Goal: Contribute content: Add original content to the website for others to see

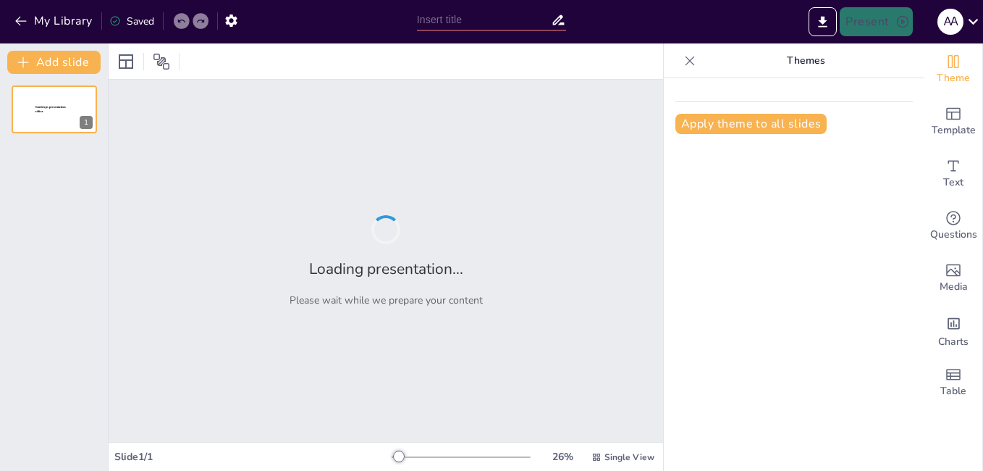
type input "Understanding Project Management: Foundations and Importance for All Industries"
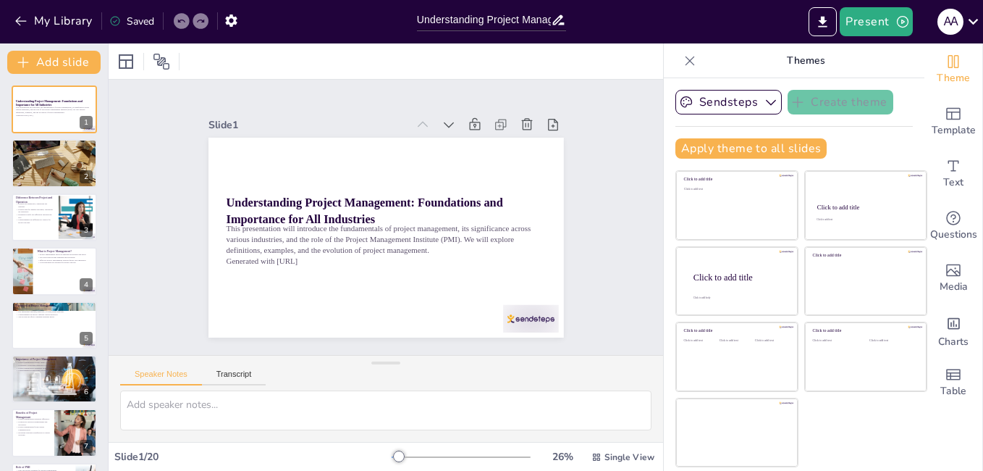
checkbox input "true"
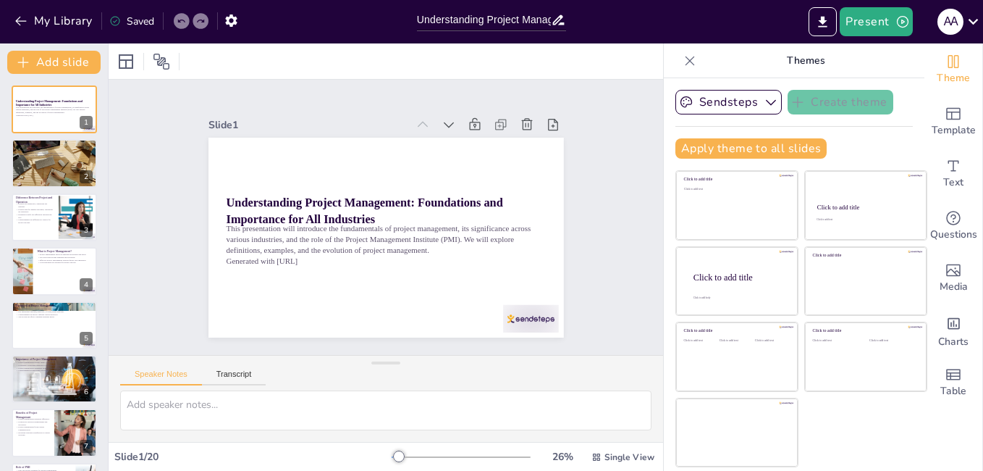
checkbox input "true"
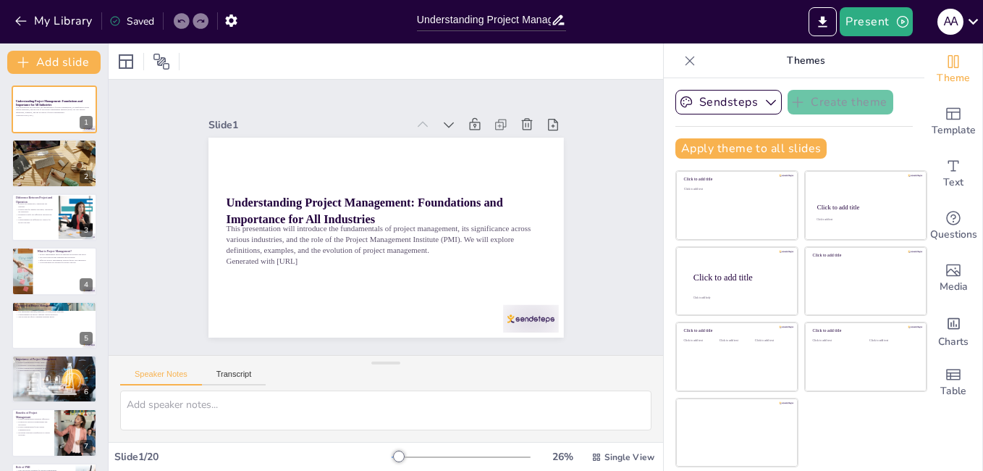
checkbox input "true"
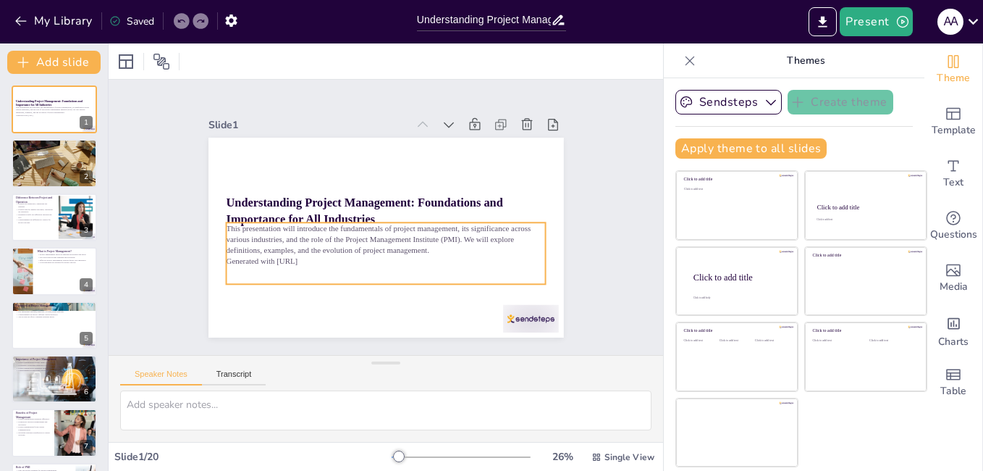
checkbox input "true"
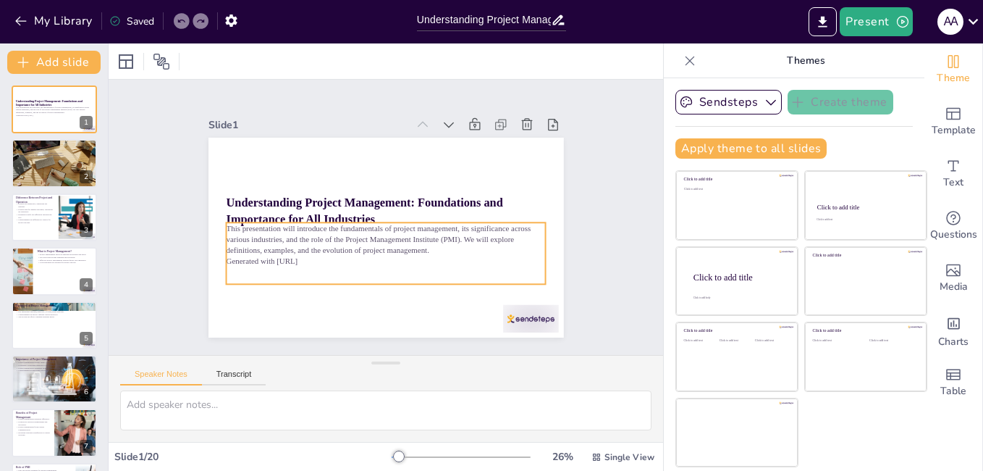
checkbox input "true"
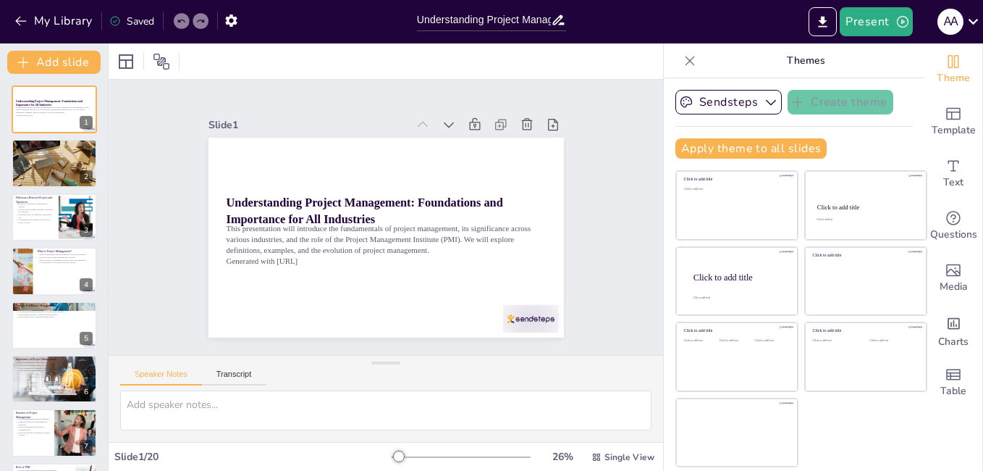
checkbox input "true"
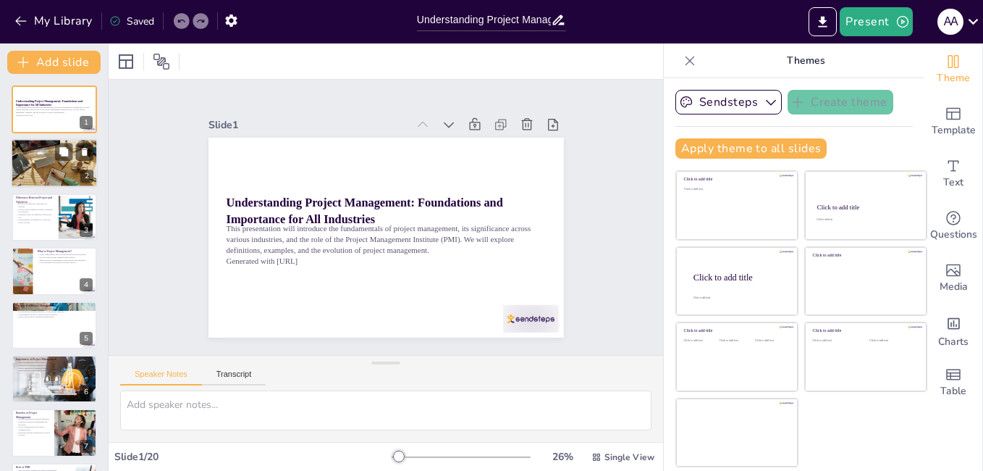
checkbox input "true"
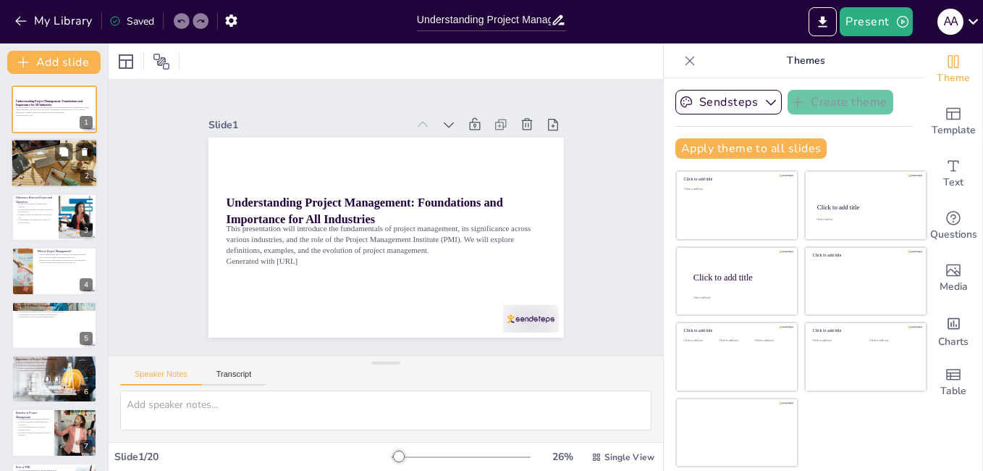
checkbox input "true"
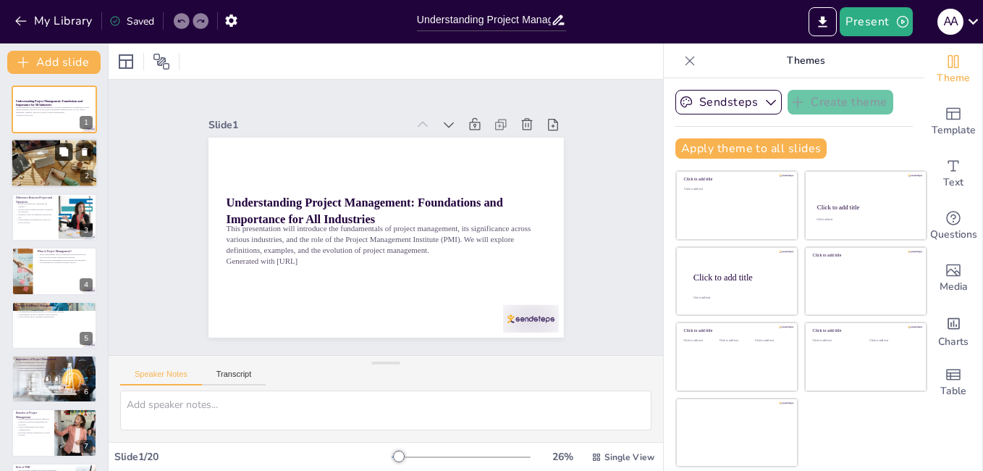
checkbox input "true"
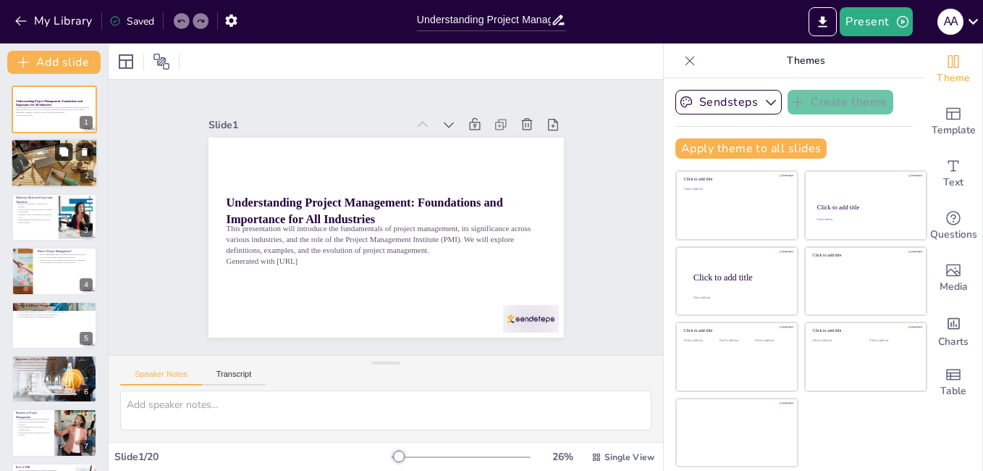
checkbox input "true"
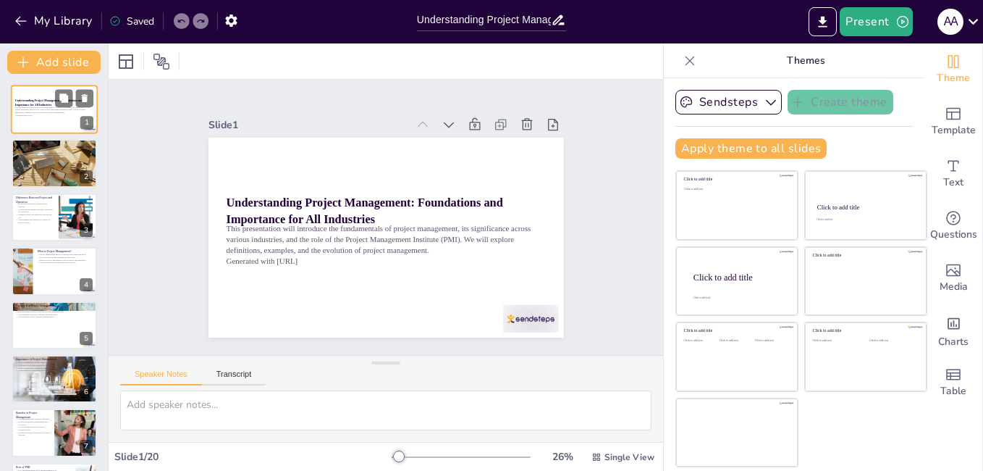
checkbox input "true"
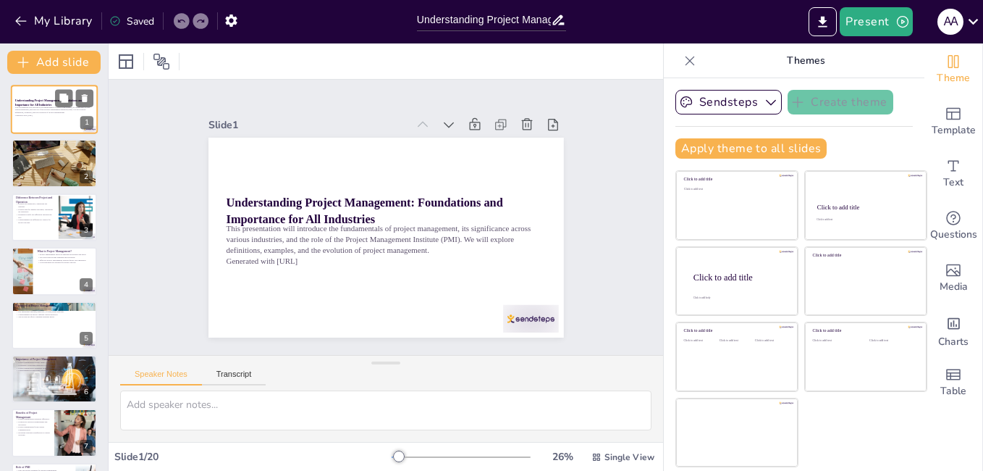
checkbox input "true"
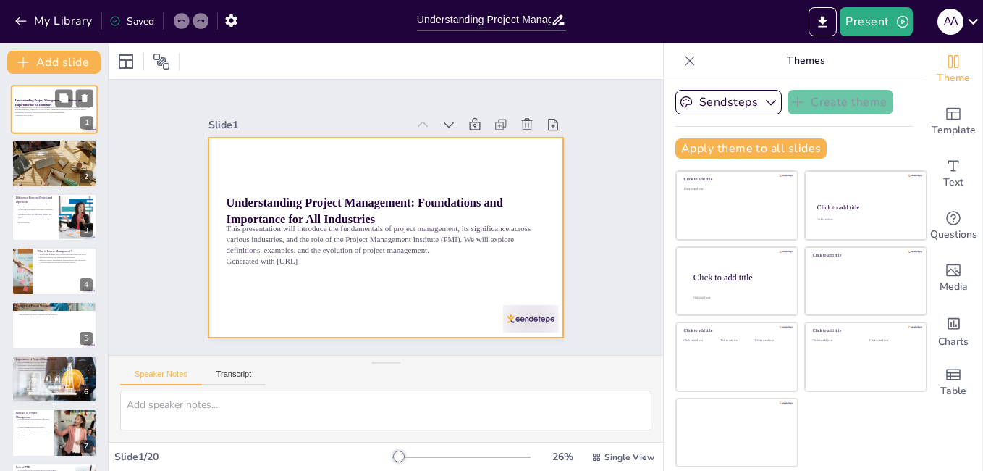
checkbox input "true"
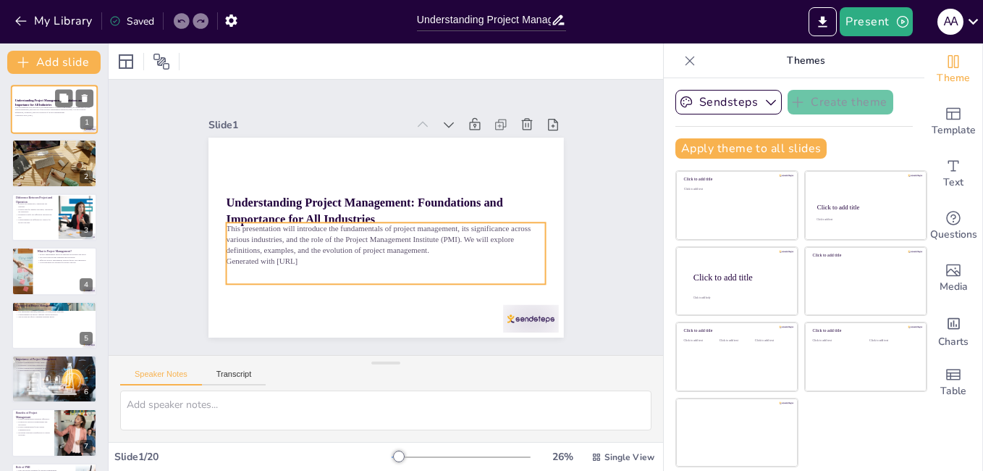
checkbox input "true"
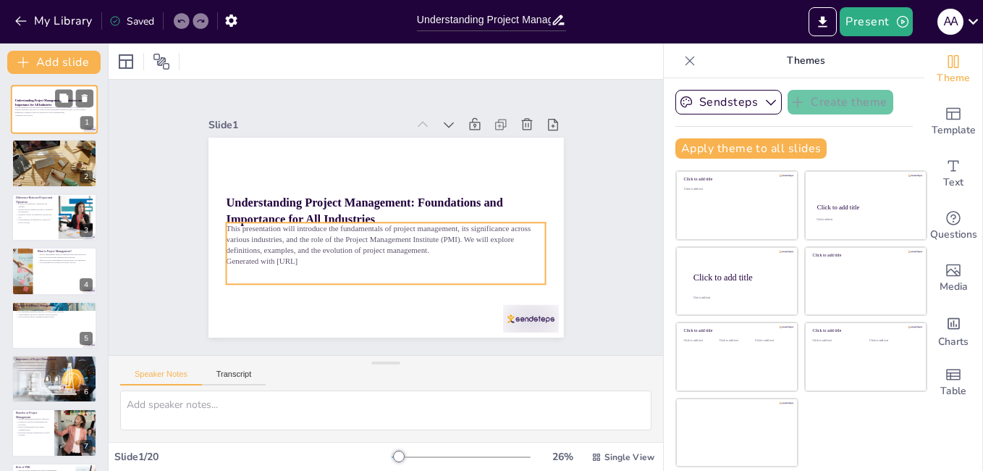
click at [43, 117] on div "This presentation will introduce the fundamentals of project management, its si…" at bounding box center [54, 113] width 78 height 15
checkbox input "true"
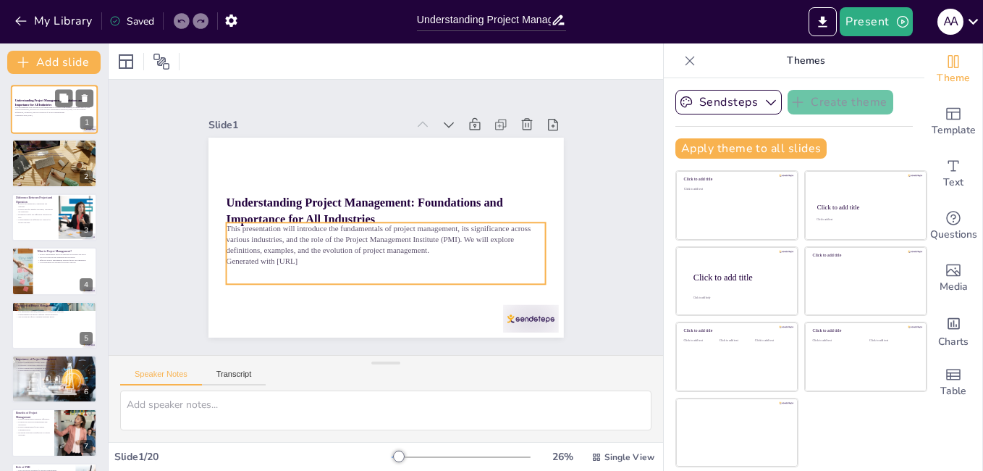
checkbox input "true"
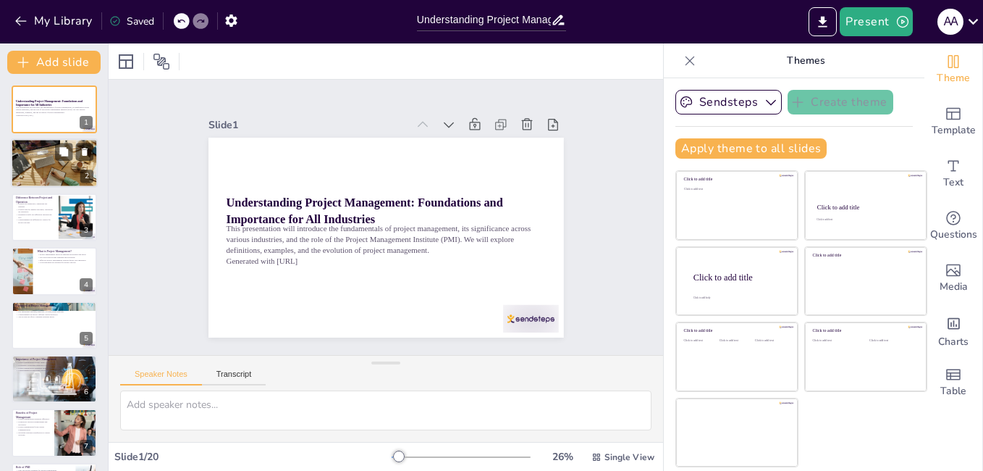
checkbox input "true"
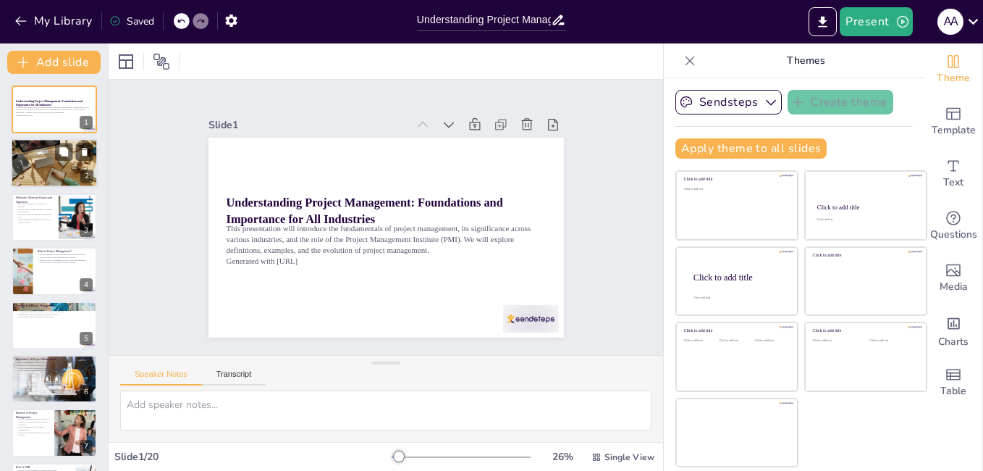
checkbox input "true"
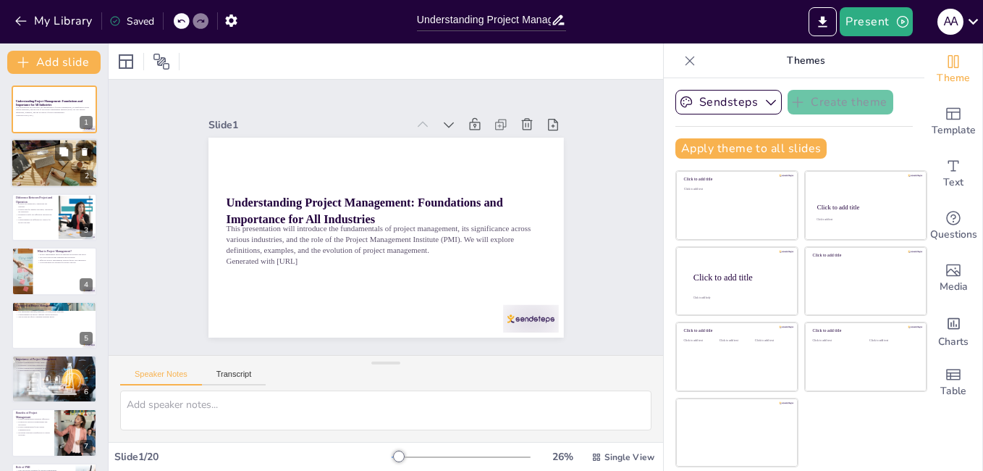
checkbox input "true"
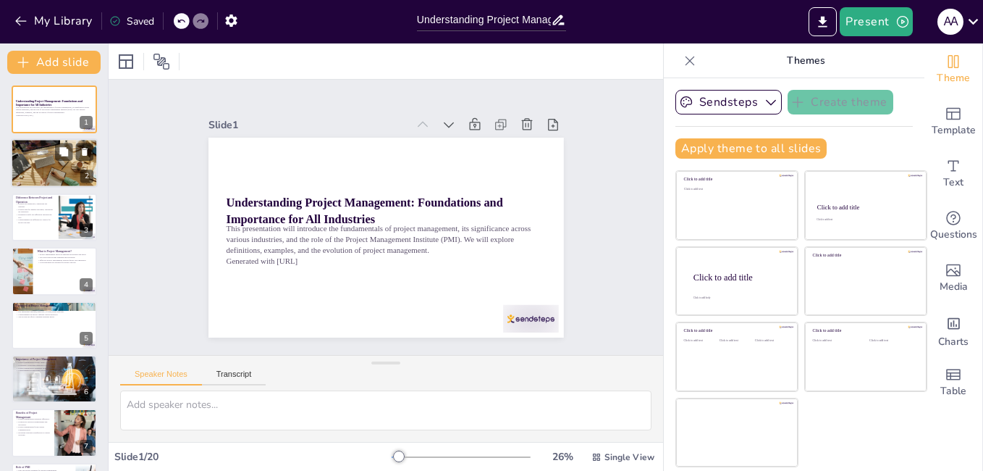
checkbox input "true"
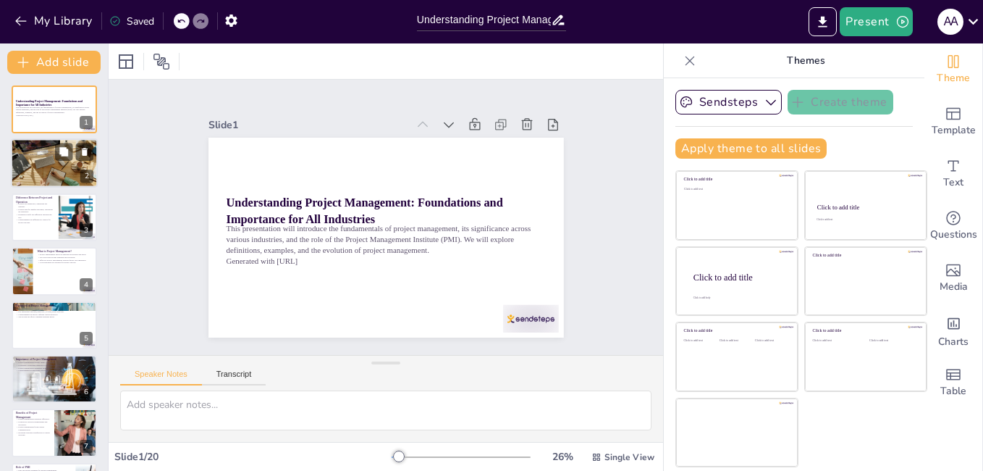
checkbox input "true"
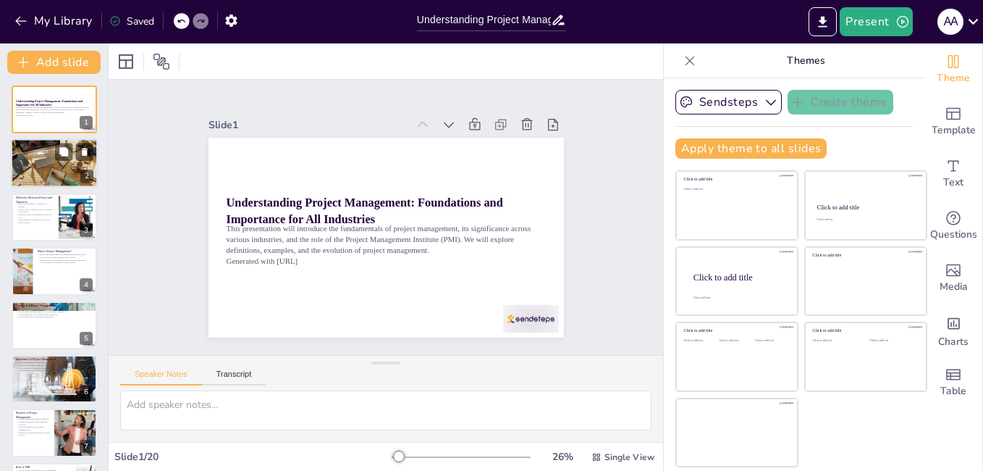
click at [37, 143] on p "What is a Project?" at bounding box center [54, 143] width 78 height 4
type textarea "A project is characterized by its temporary nature, meaning it has a defined be…"
checkbox input "true"
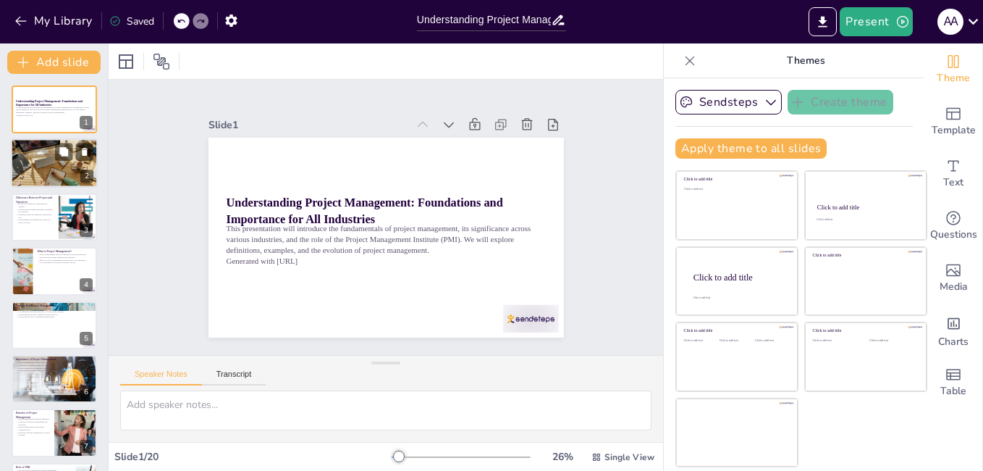
checkbox input "true"
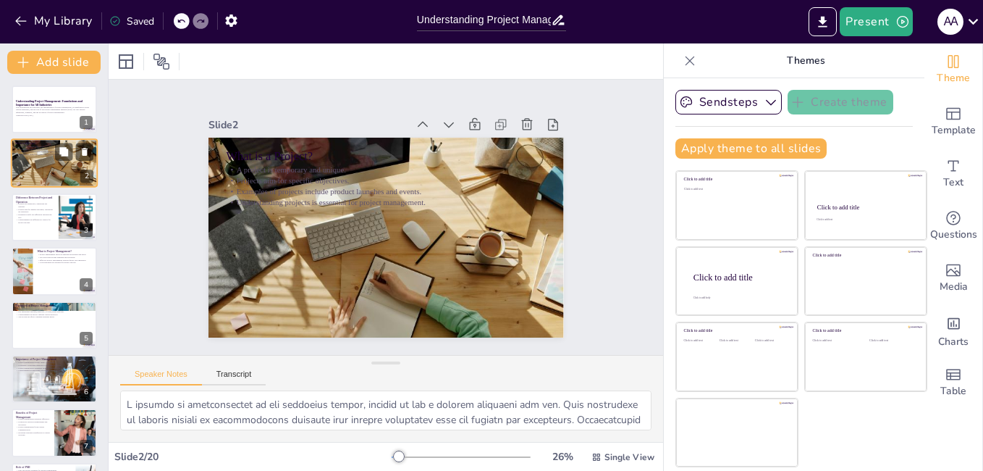
checkbox input "true"
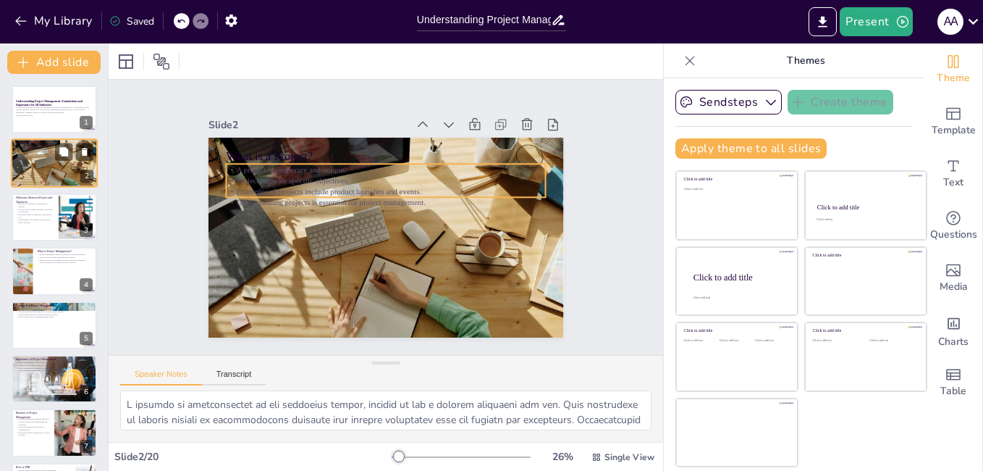
checkbox input "true"
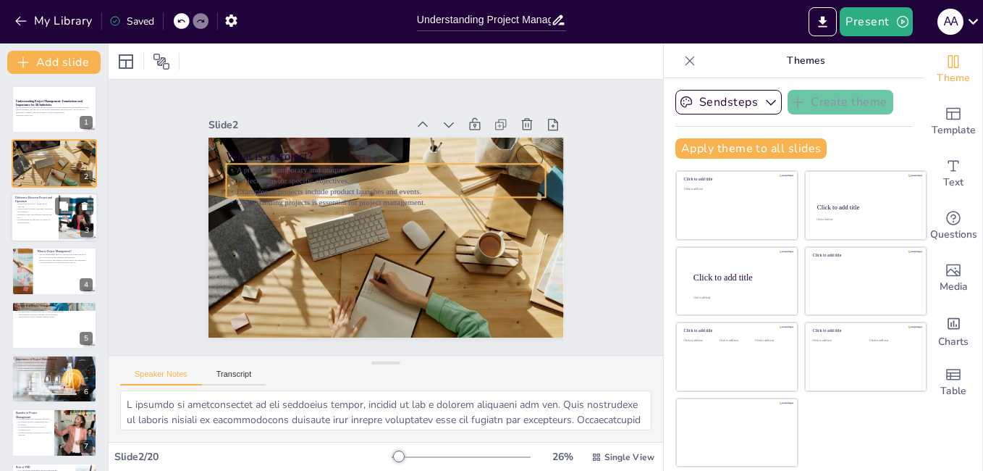
checkbox input "true"
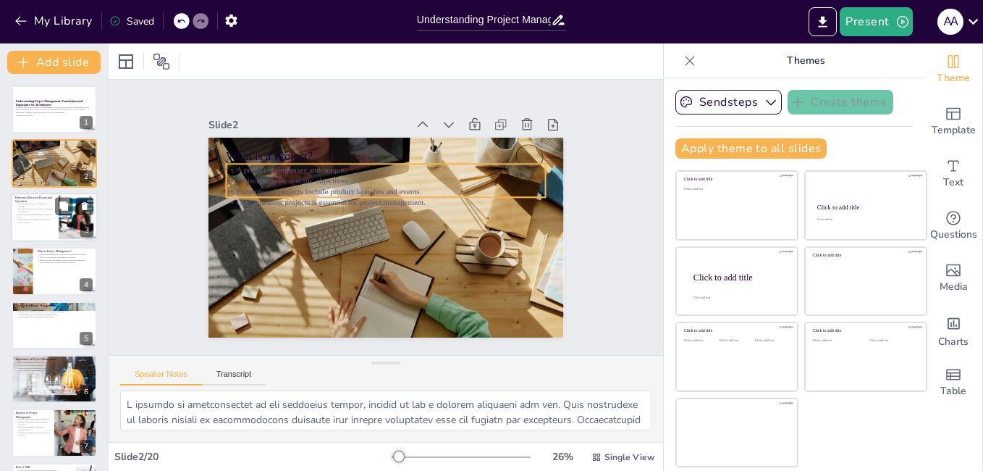
checkbox input "true"
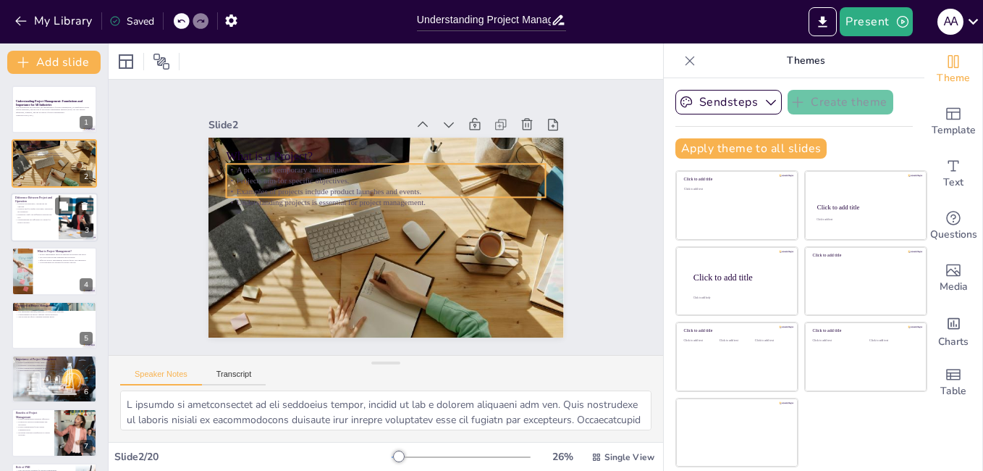
checkbox input "true"
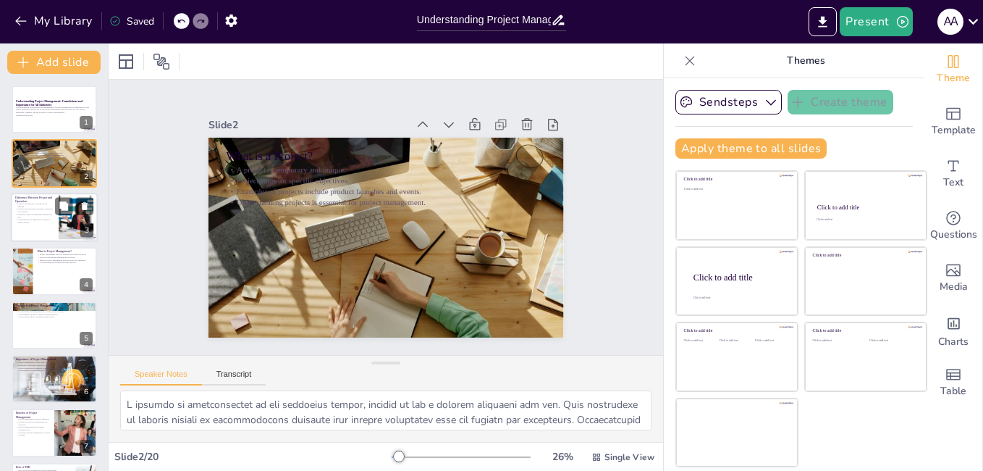
checkbox input "true"
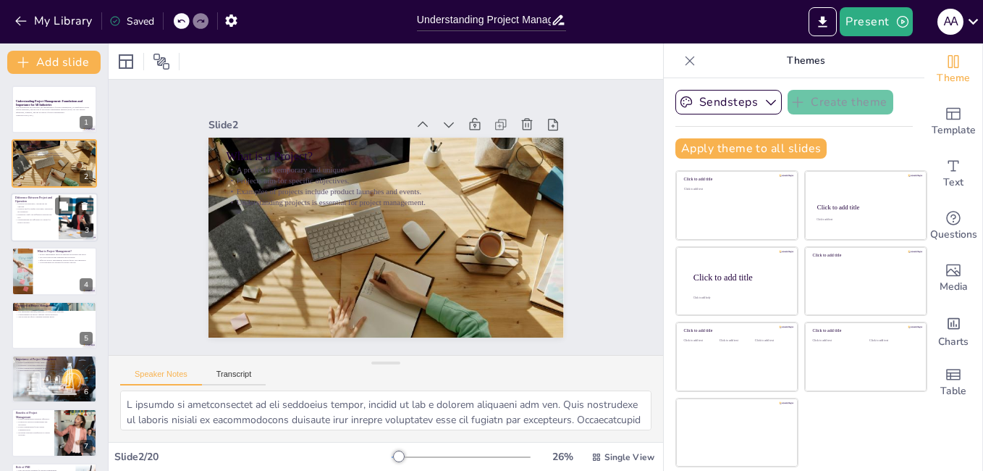
checkbox input "true"
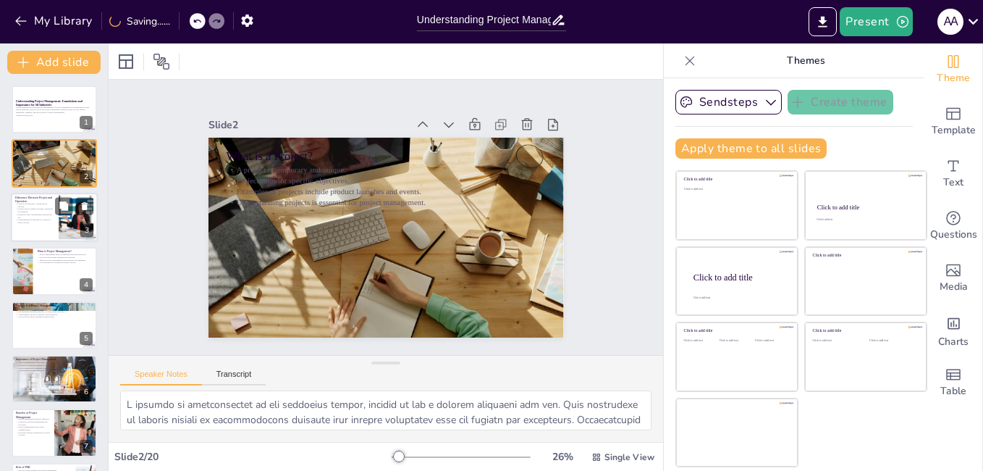
checkbox input "true"
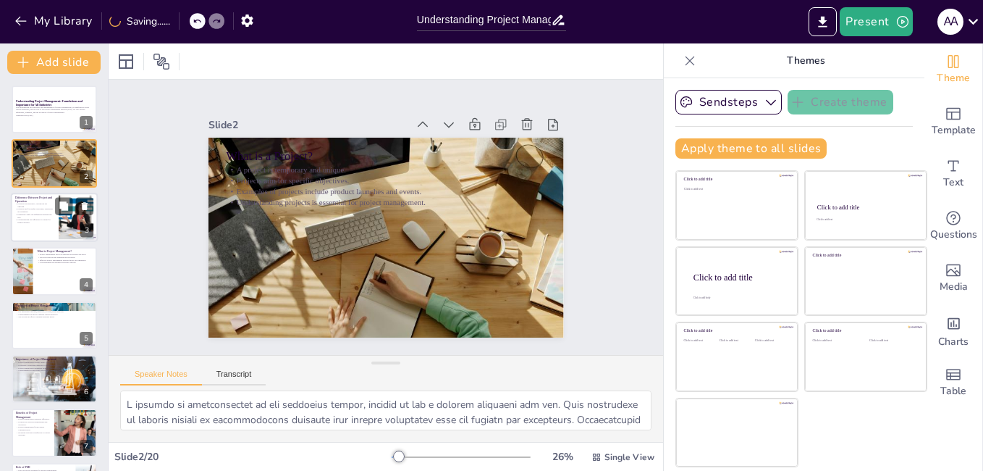
click at [34, 222] on p "Understanding the difference is crucial for project success." at bounding box center [34, 221] width 39 height 5
type textarea "The key distinction between projects and operations lies in their duration and …"
checkbox input "true"
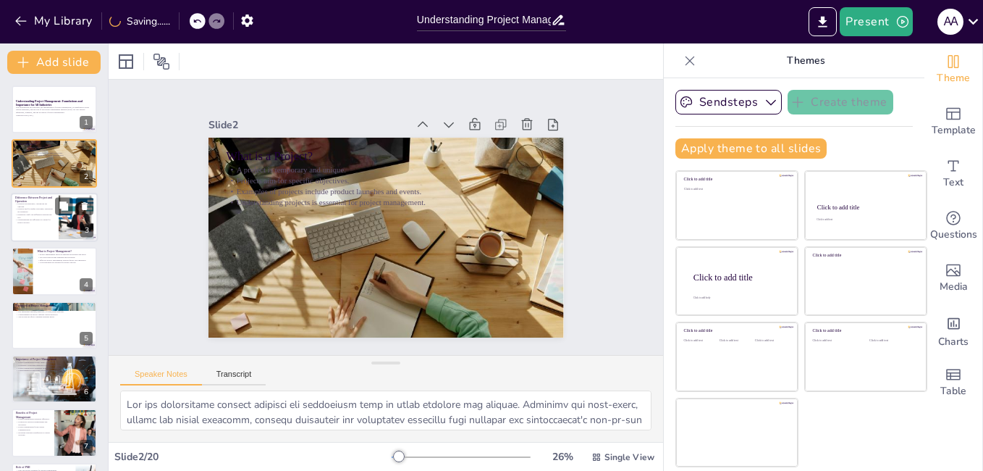
checkbox input "true"
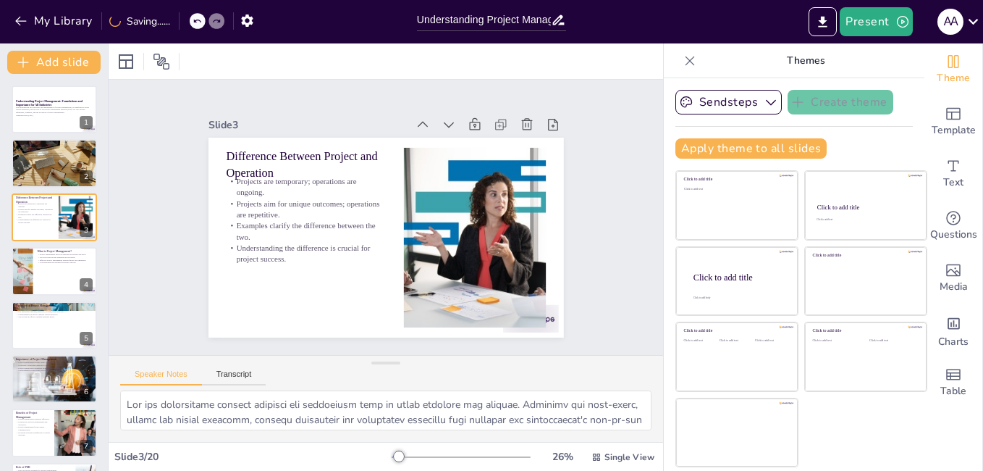
checkbox input "true"
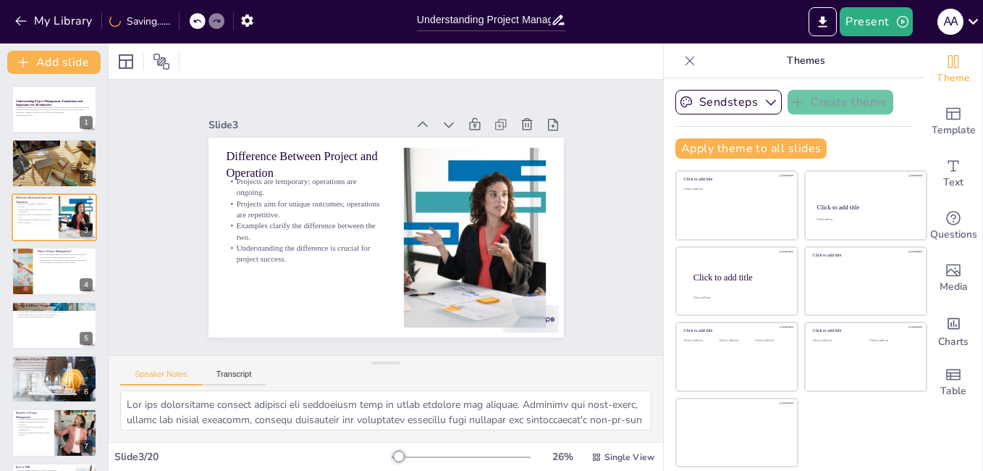
checkbox input "true"
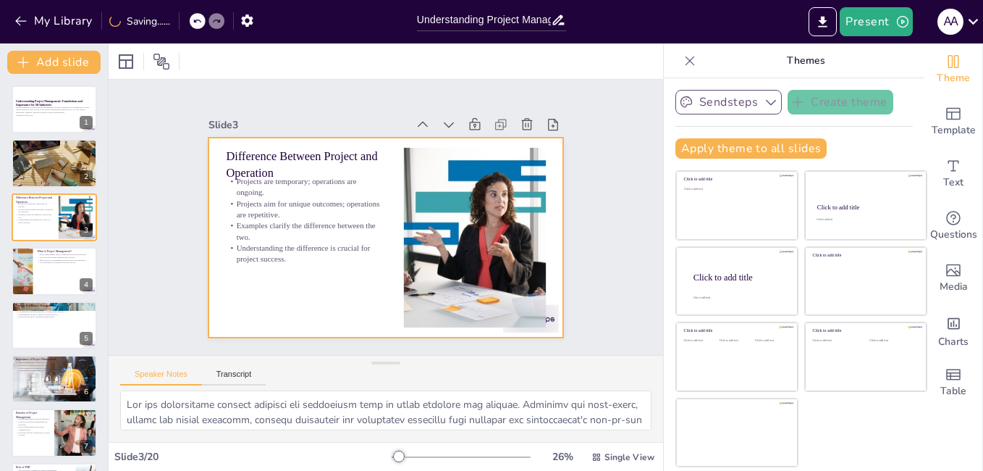
checkbox input "true"
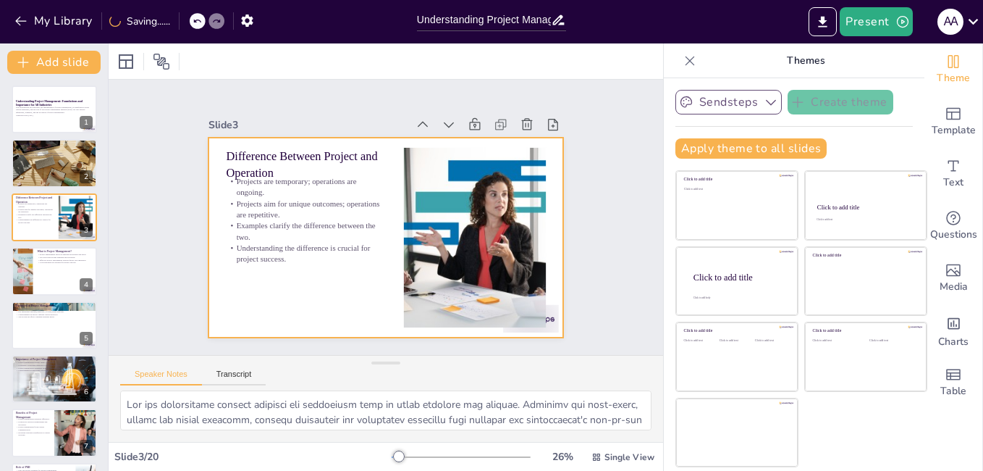
checkbox input "true"
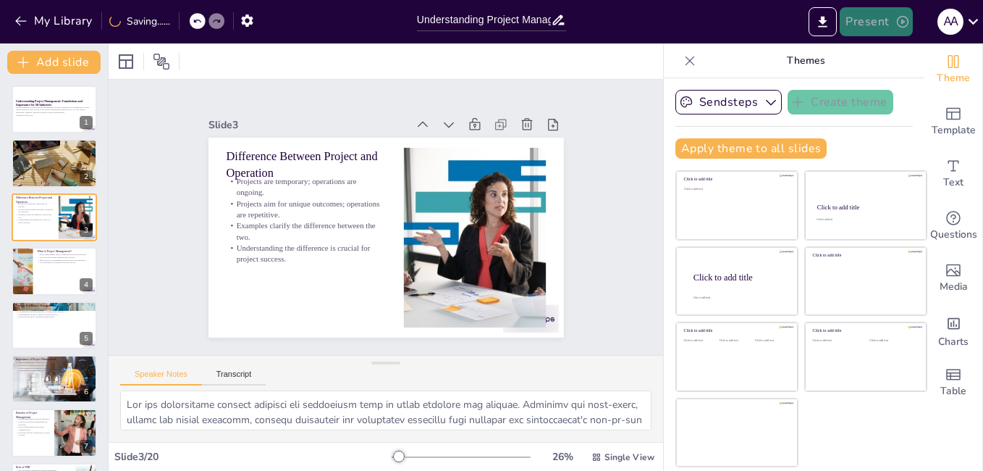
click at [877, 21] on button "Present" at bounding box center [876, 21] width 72 height 29
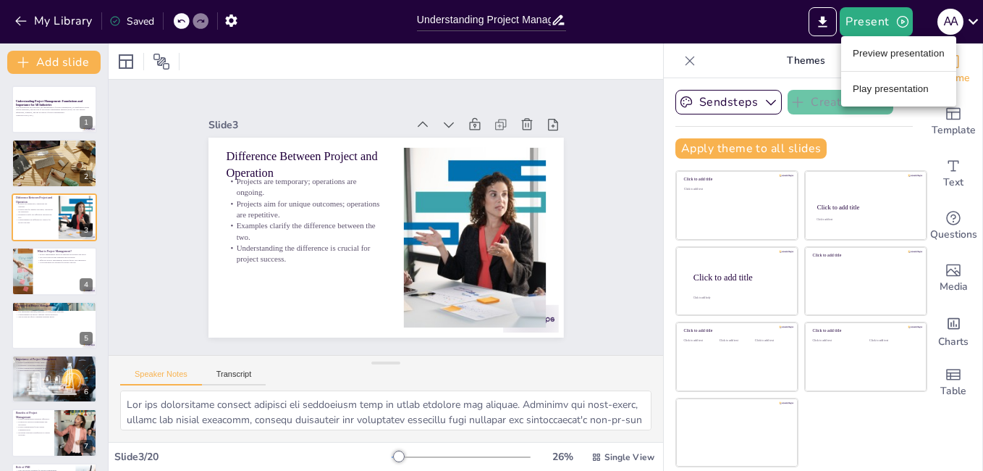
click at [861, 90] on li "Play presentation" at bounding box center [898, 88] width 115 height 23
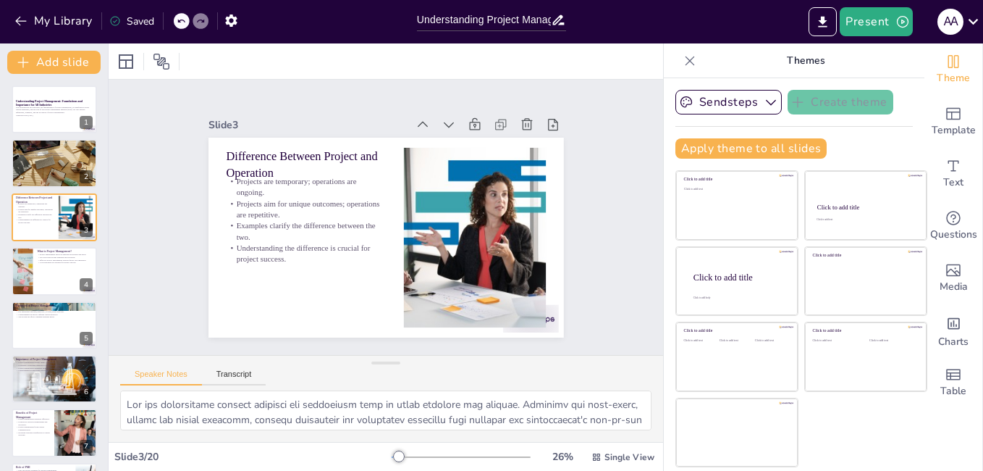
checkbox input "true"
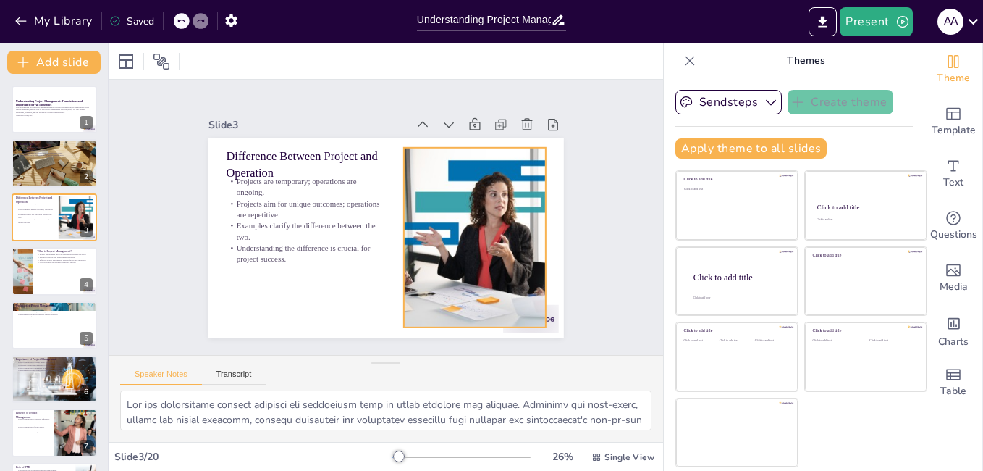
checkbox input "true"
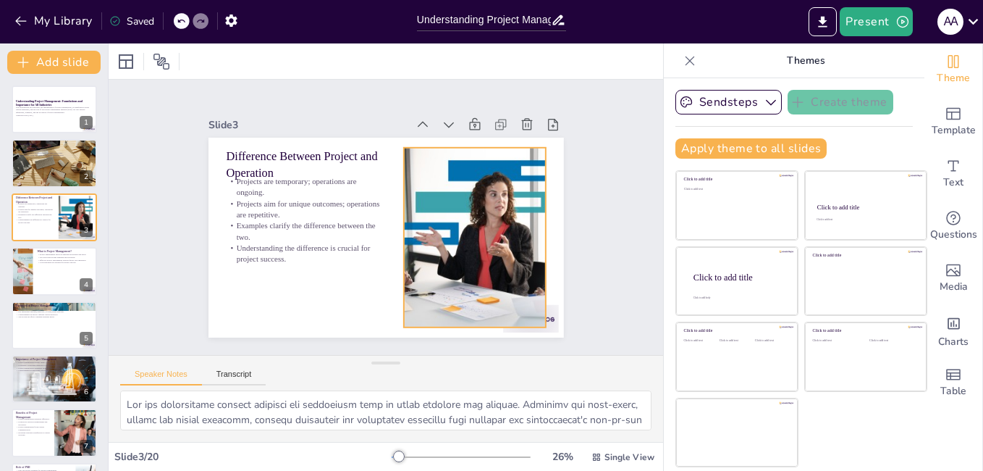
checkbox input "true"
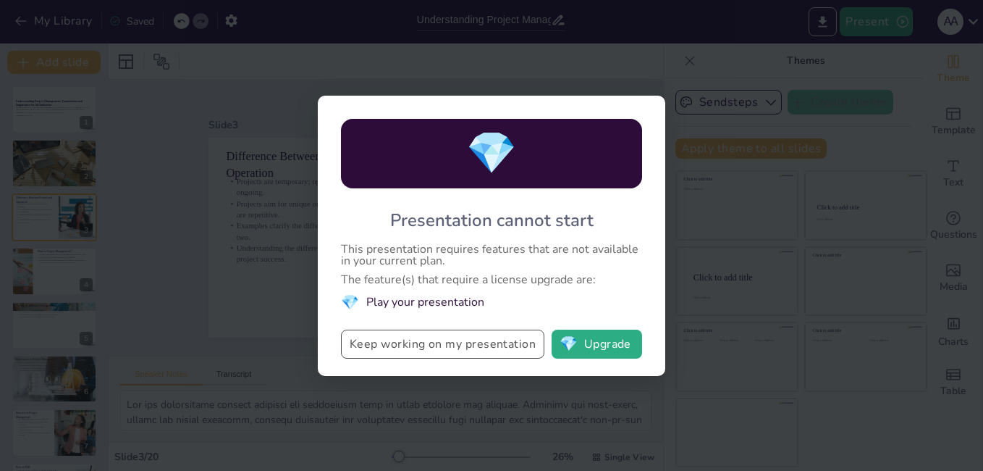
click at [403, 342] on button "Keep working on my presentation" at bounding box center [442, 343] width 203 height 29
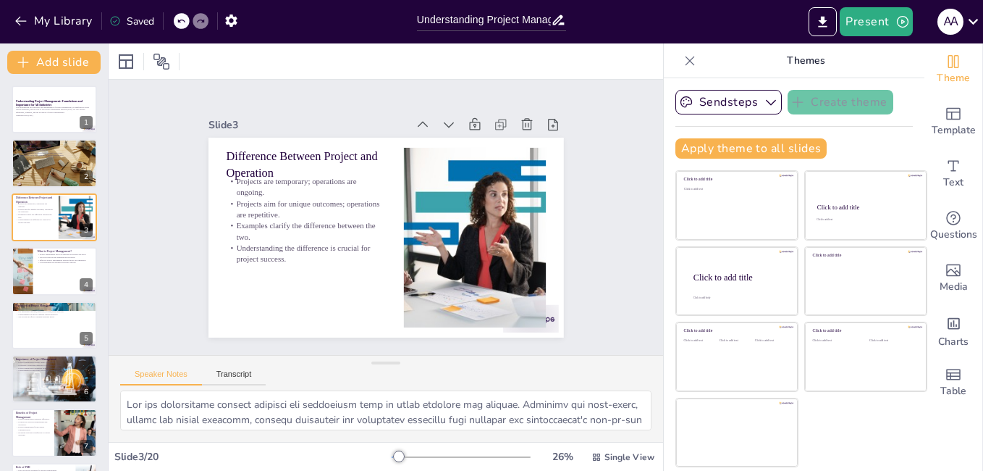
checkbox input "true"
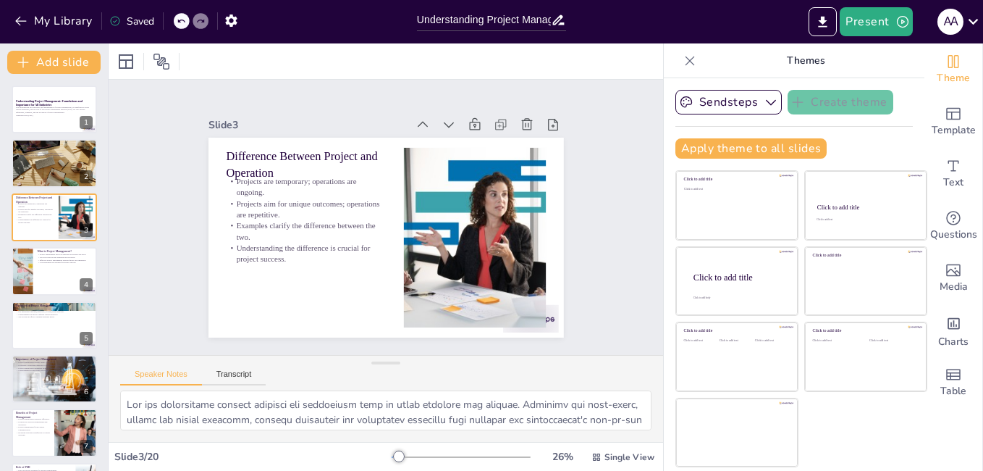
checkbox input "true"
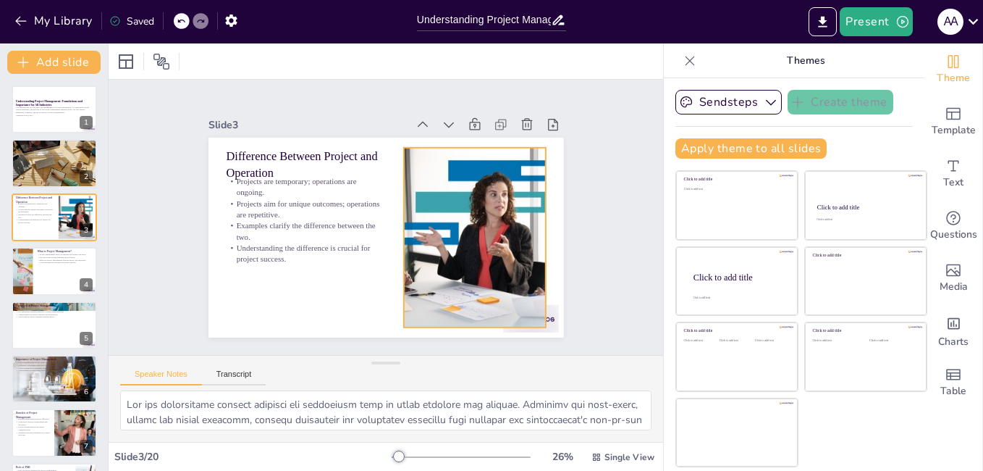
checkbox input "true"
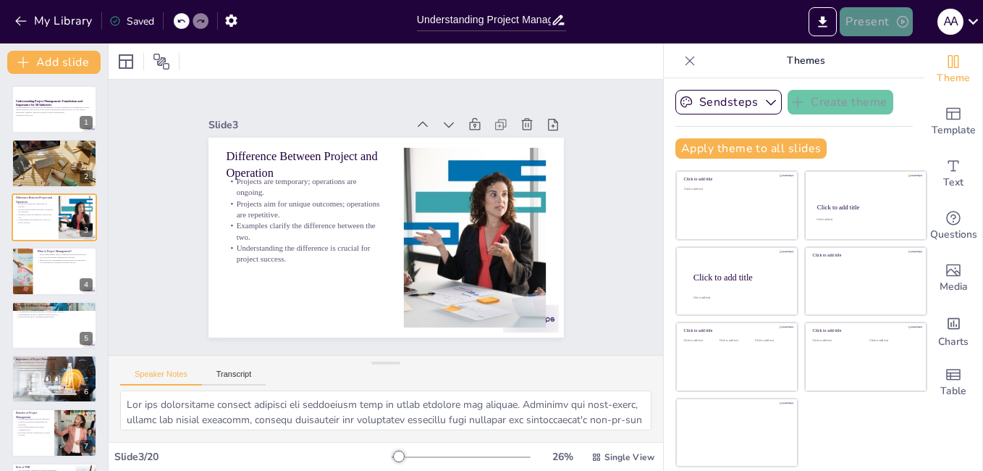
click at [905, 21] on icon "button" at bounding box center [903, 21] width 14 height 14
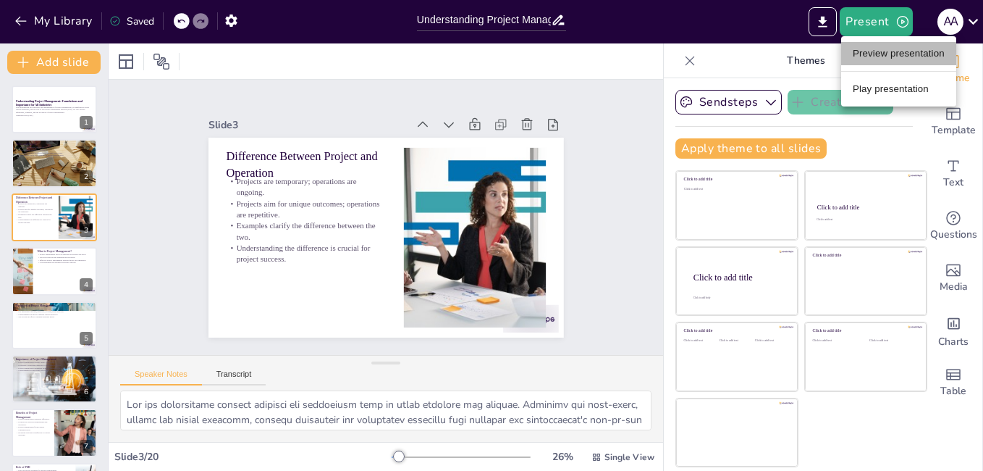
click at [869, 56] on li "Preview presentation" at bounding box center [898, 53] width 115 height 23
